Goal: Information Seeking & Learning: Find specific fact

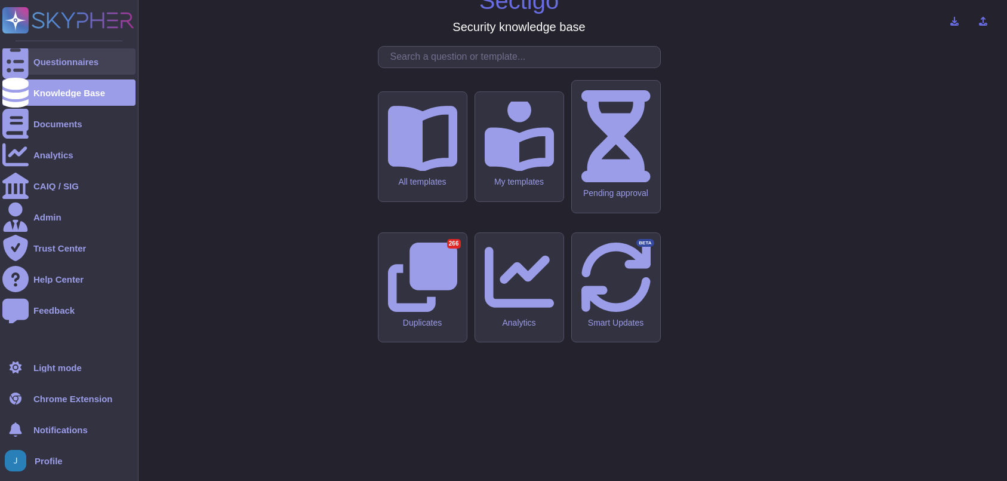
click at [23, 62] on div at bounding box center [15, 61] width 26 height 26
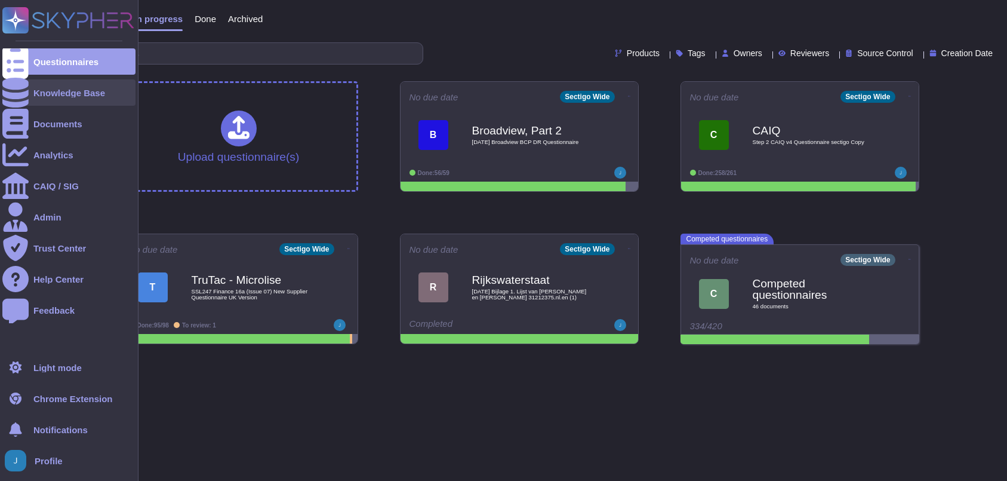
click at [54, 91] on div "Knowledge Base" at bounding box center [69, 92] width 72 height 9
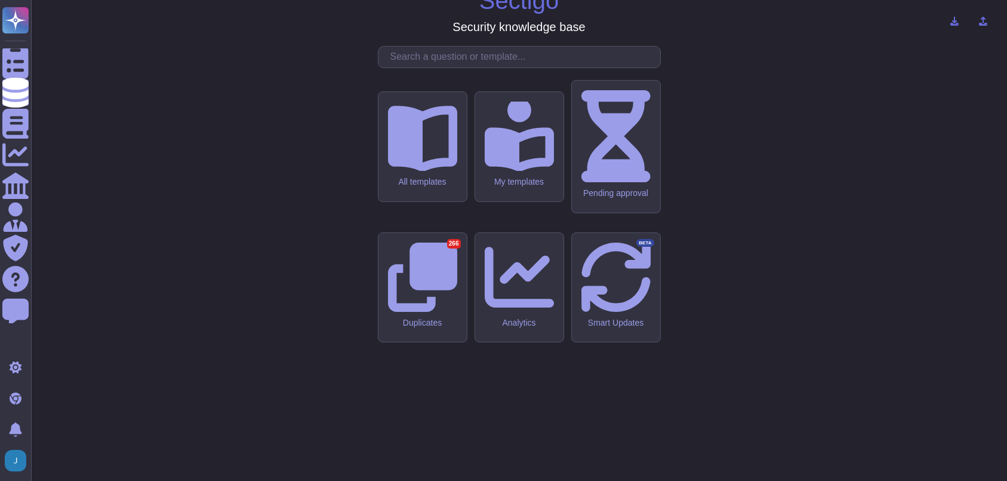
click at [509, 67] on input "text" at bounding box center [522, 57] width 276 height 21
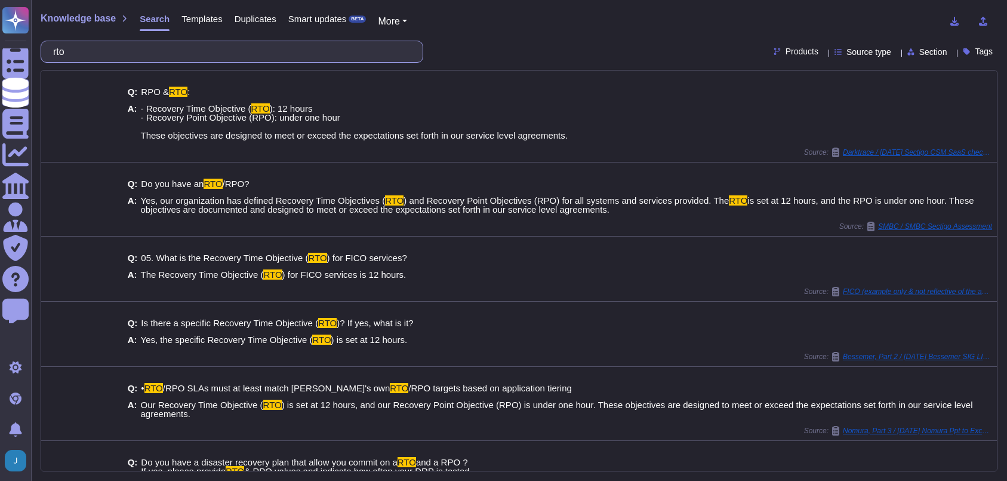
click at [272, 47] on input "rto" at bounding box center [229, 51] width 364 height 21
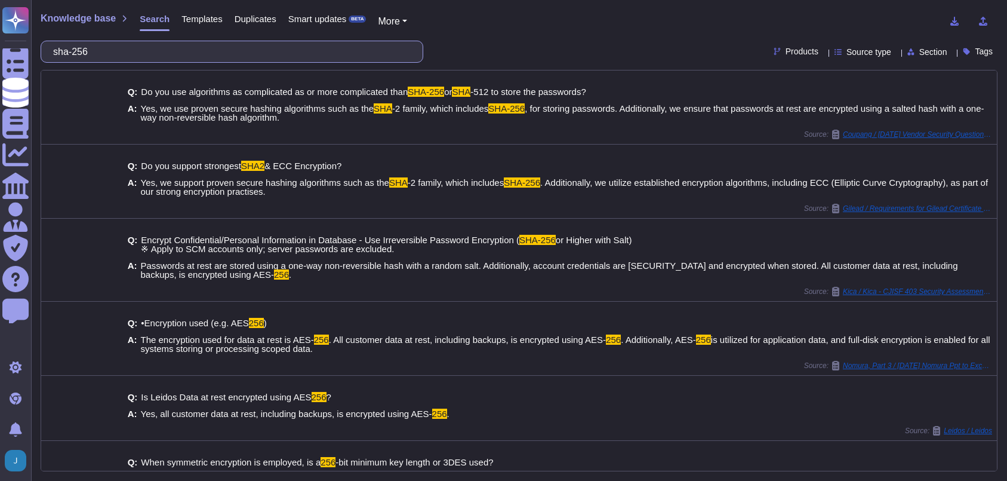
click at [196, 50] on input "sha-256" at bounding box center [229, 51] width 364 height 21
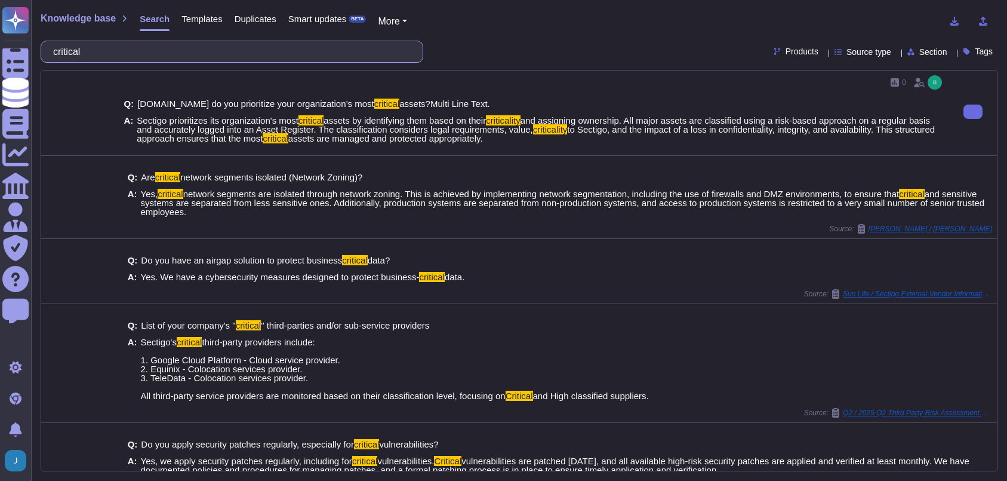
scroll to position [442, 0]
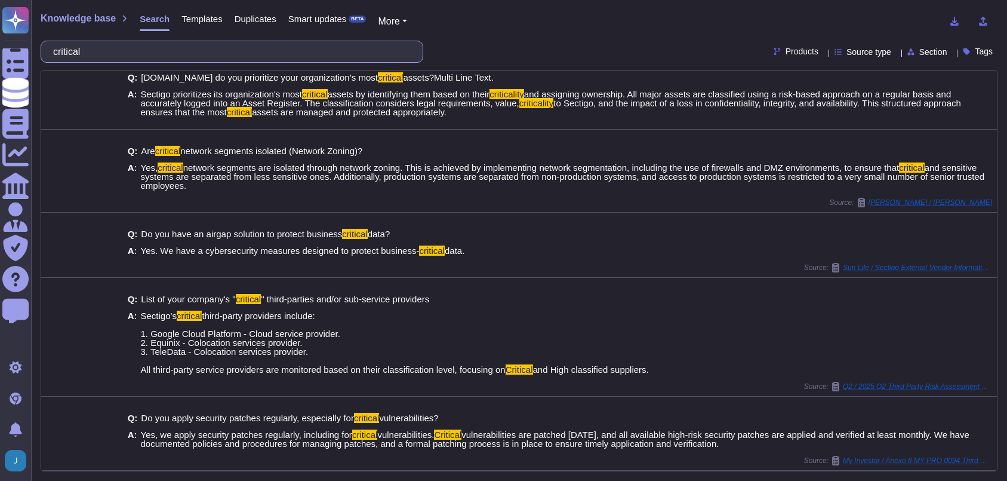
click at [239, 53] on input "critical" at bounding box center [229, 51] width 364 height 21
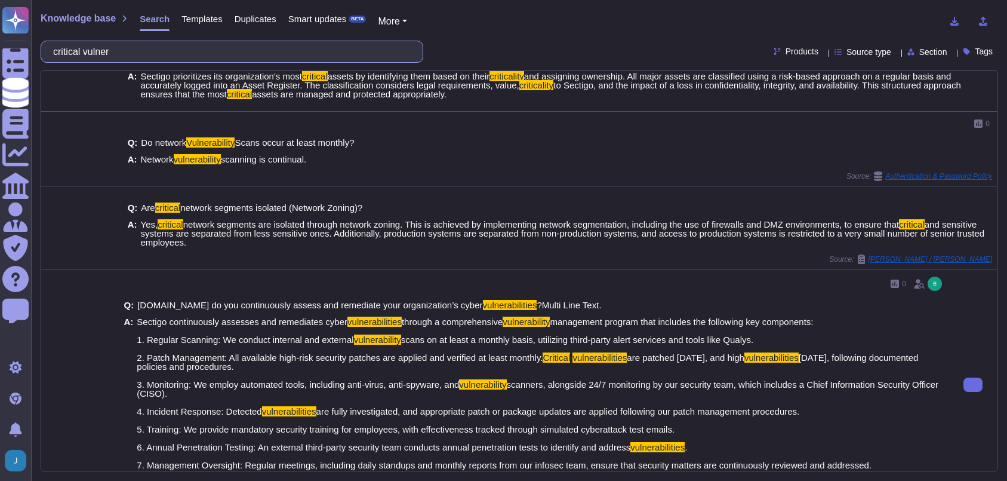
scroll to position [1164, 0]
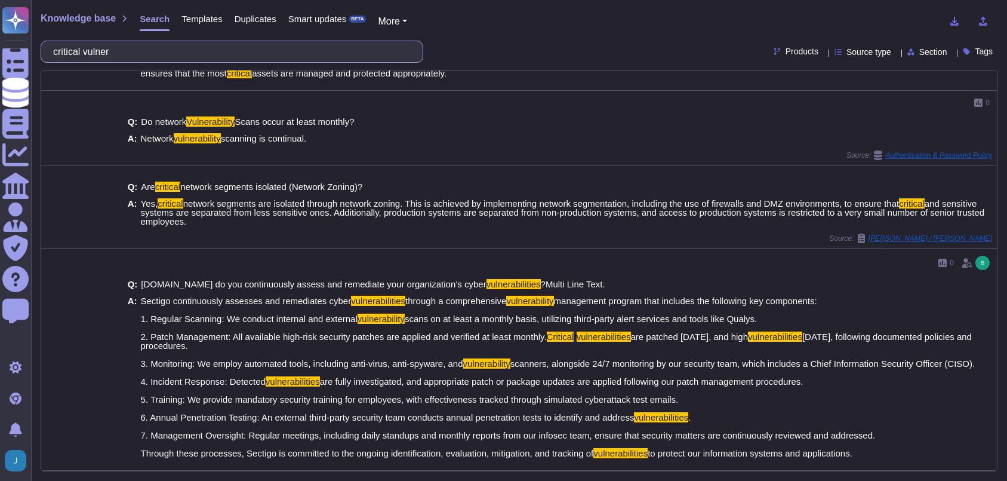
click at [251, 58] on input "critical vulner" at bounding box center [229, 51] width 364 height 21
click at [251, 60] on input "critical vulner" at bounding box center [229, 51] width 364 height 21
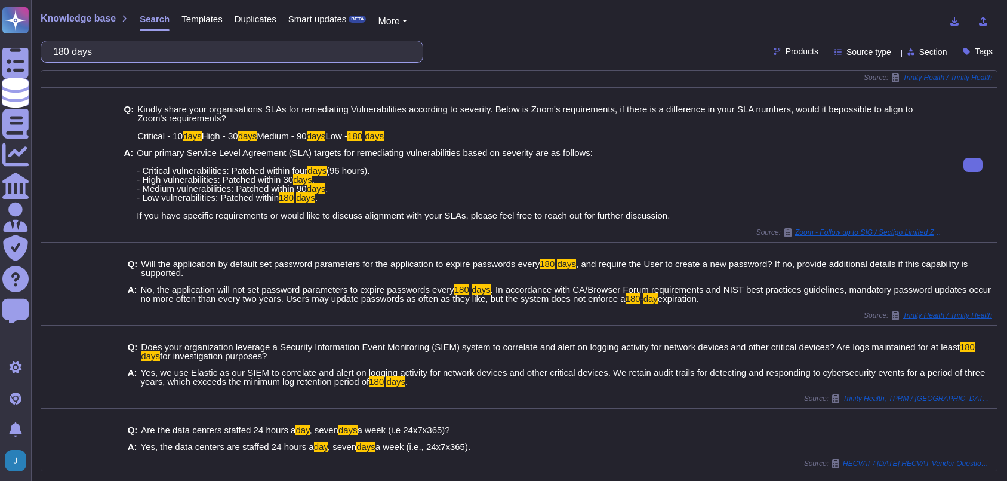
scroll to position [49, 0]
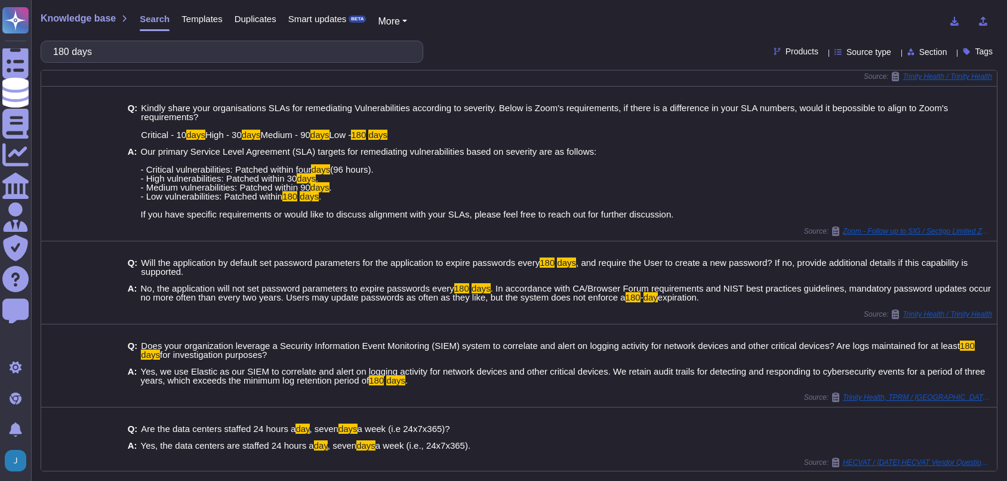
type input "180 days"
